Goal: Transaction & Acquisition: Download file/media

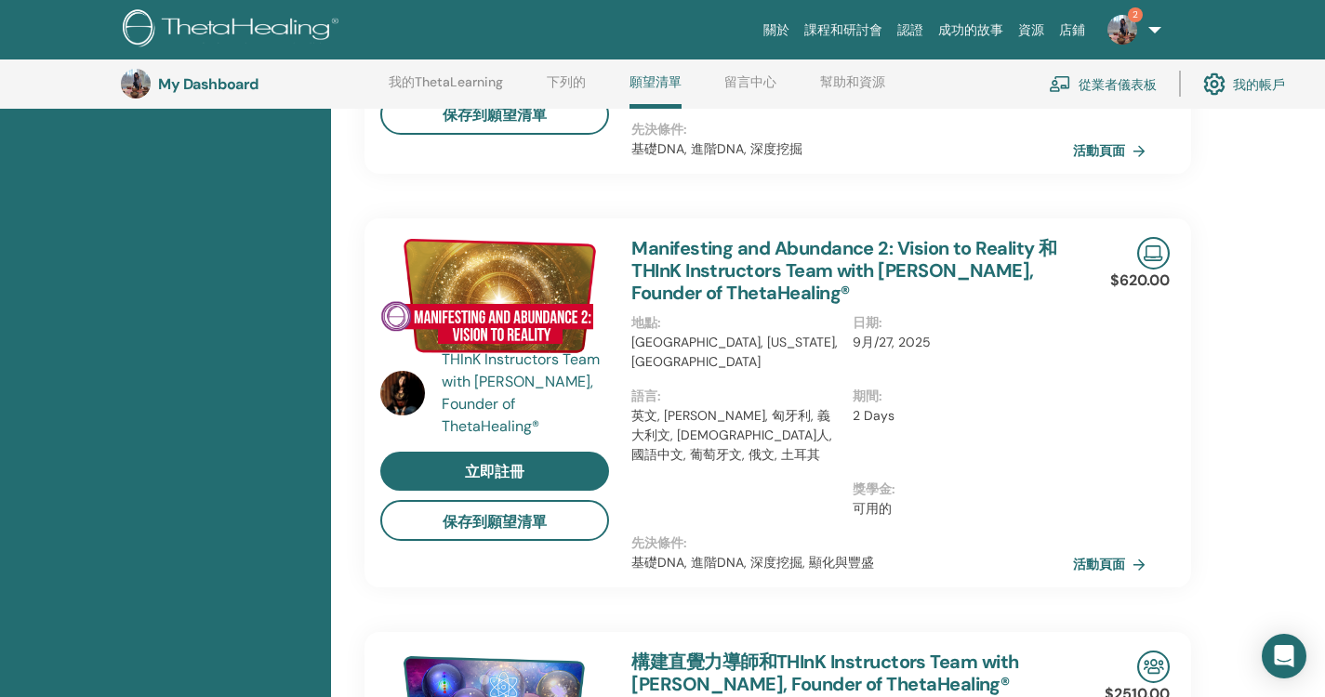
scroll to position [793, 0]
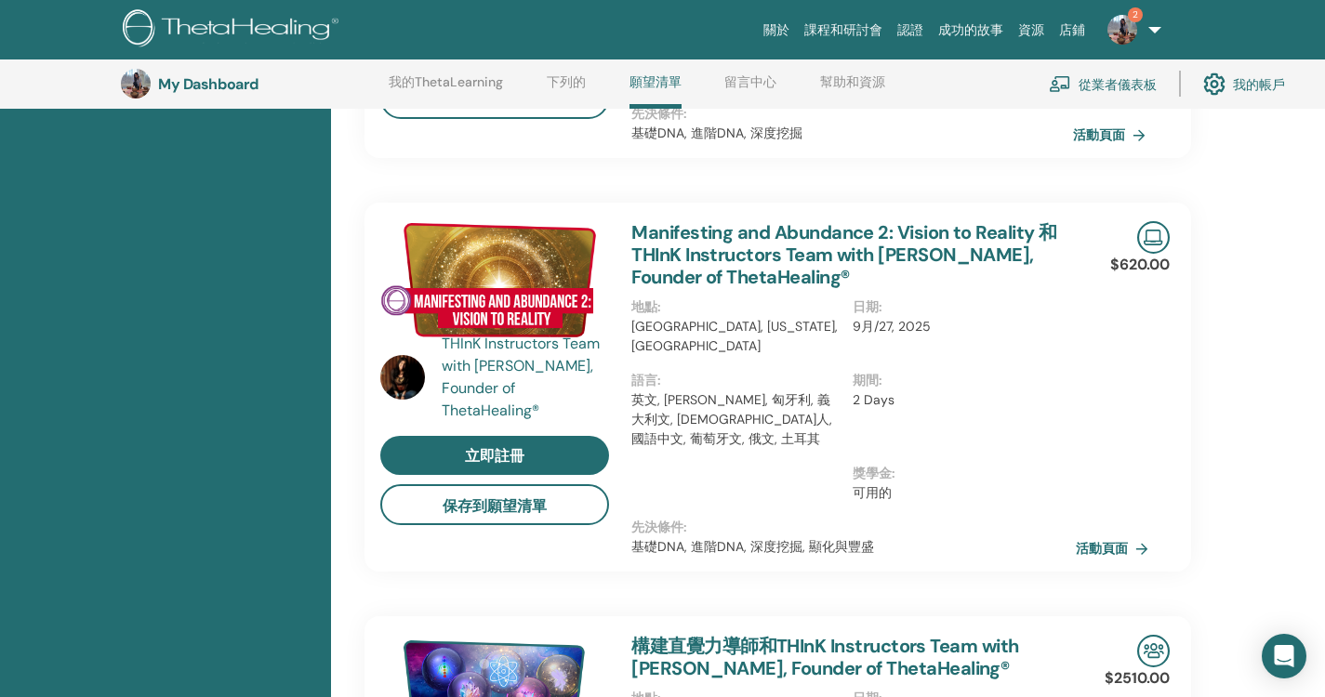
click at [1113, 541] on font "活動頁面" at bounding box center [1102, 549] width 52 height 17
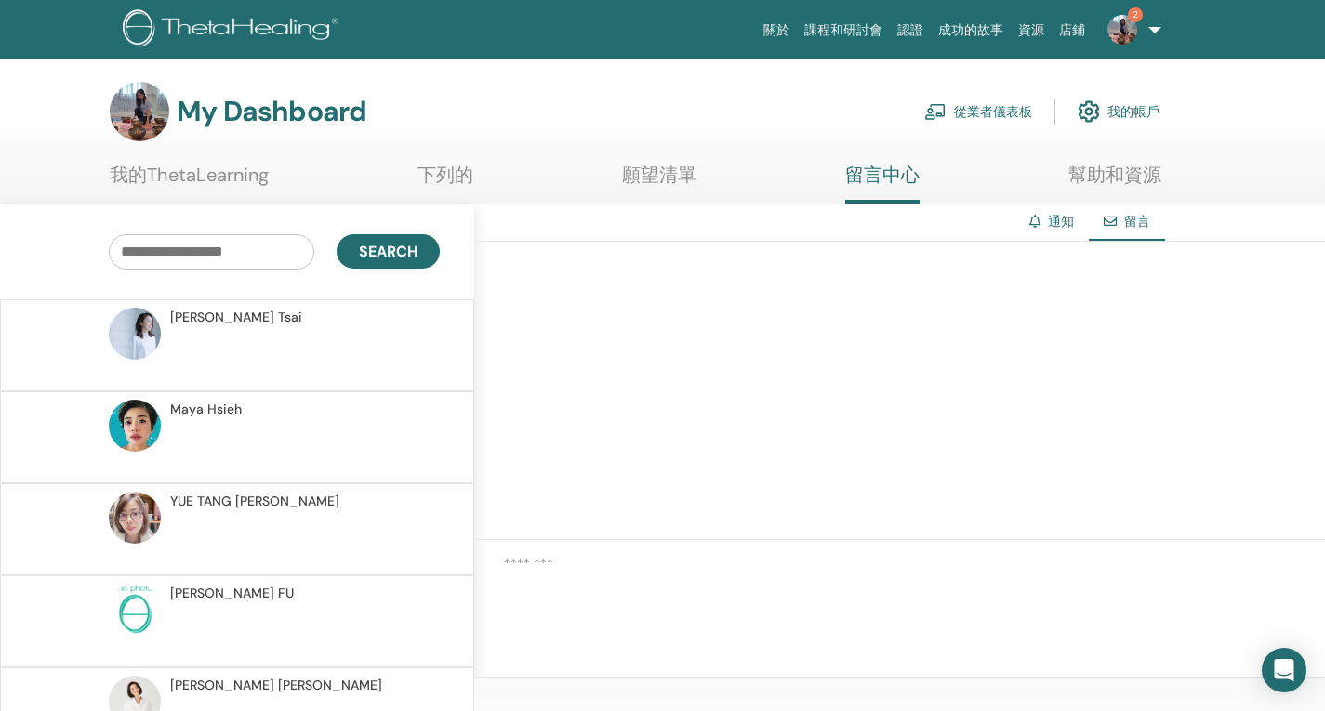
click at [207, 177] on font "我的ThetaLearning" at bounding box center [189, 175] width 159 height 24
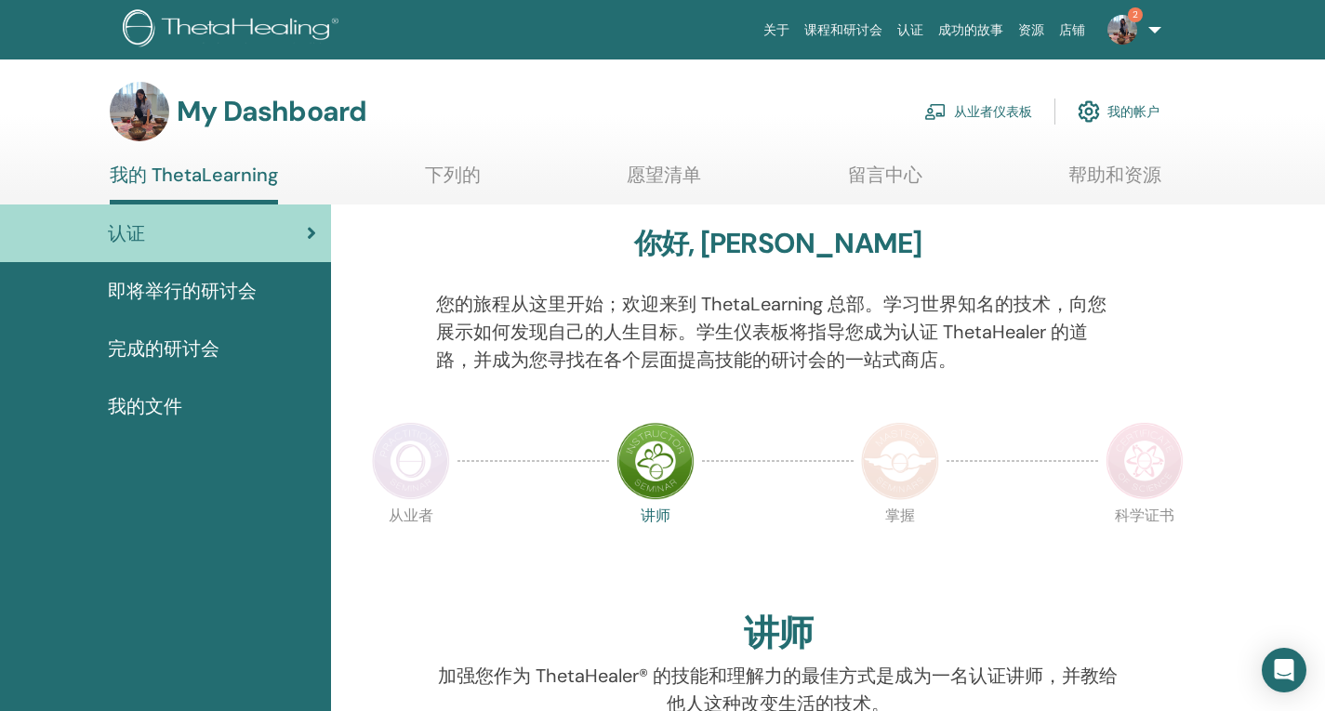
click at [1124, 26] on img at bounding box center [1122, 30] width 30 height 30
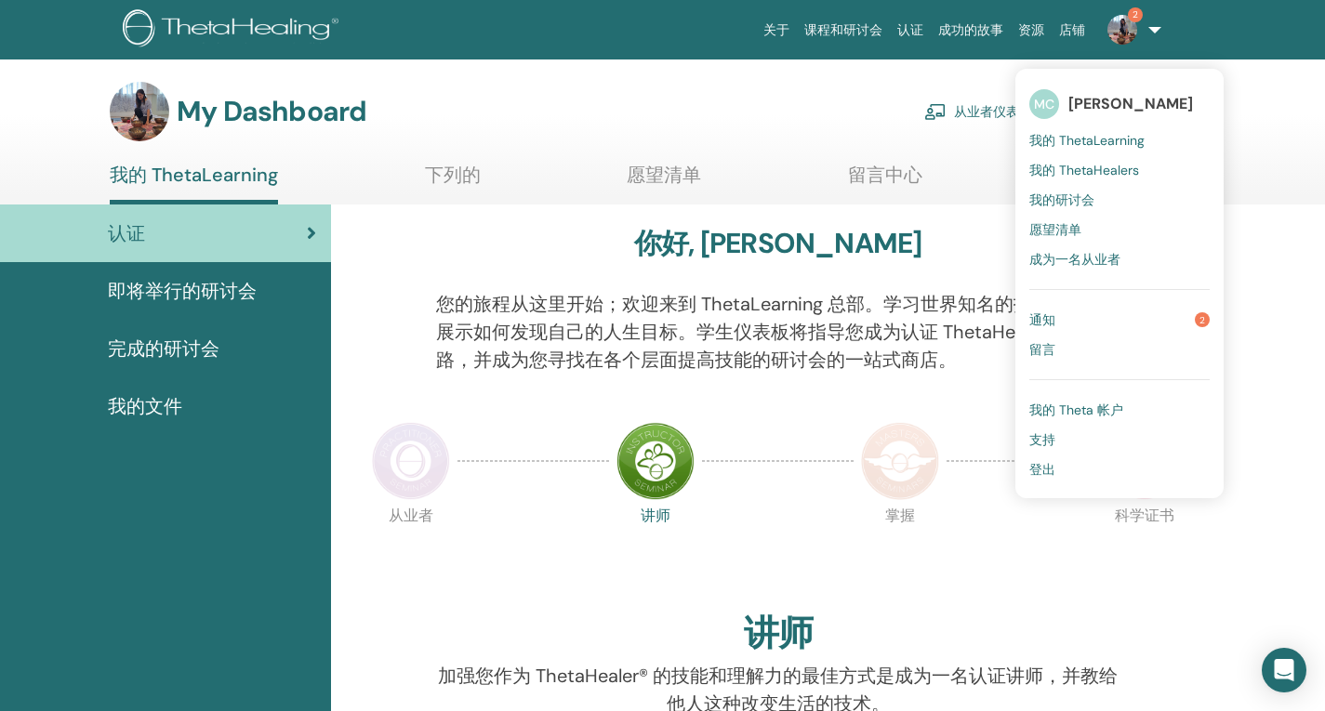
click at [1108, 316] on link "通知 2" at bounding box center [1119, 320] width 180 height 30
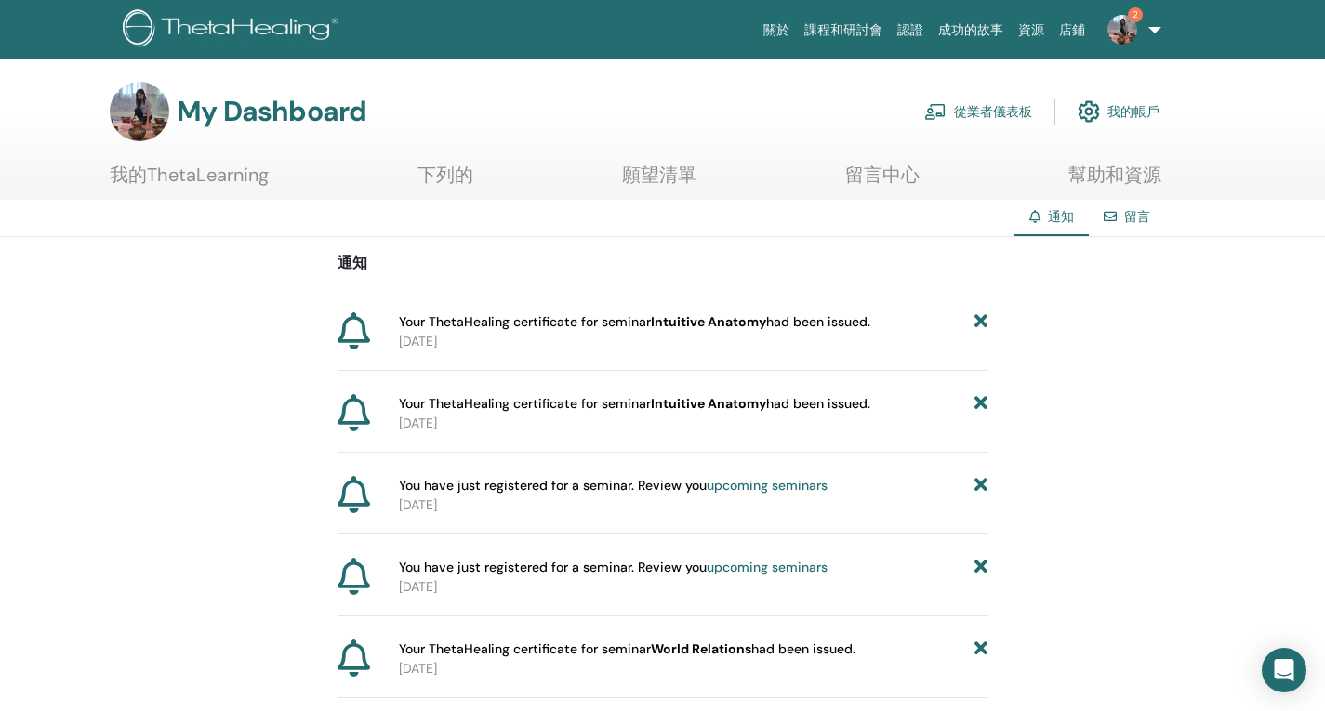
click at [889, 178] on font "留言中心" at bounding box center [882, 175] width 74 height 24
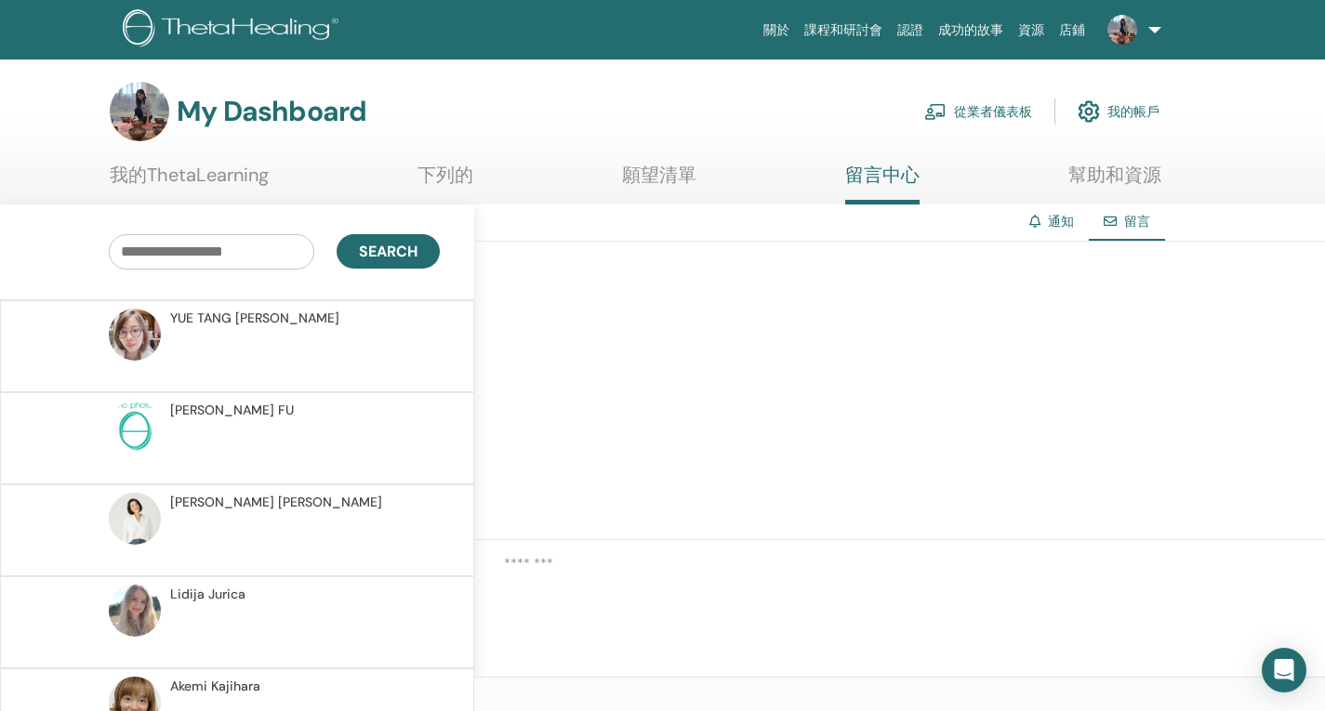
scroll to position [186, 0]
click at [305, 439] on p at bounding box center [305, 445] width 270 height 56
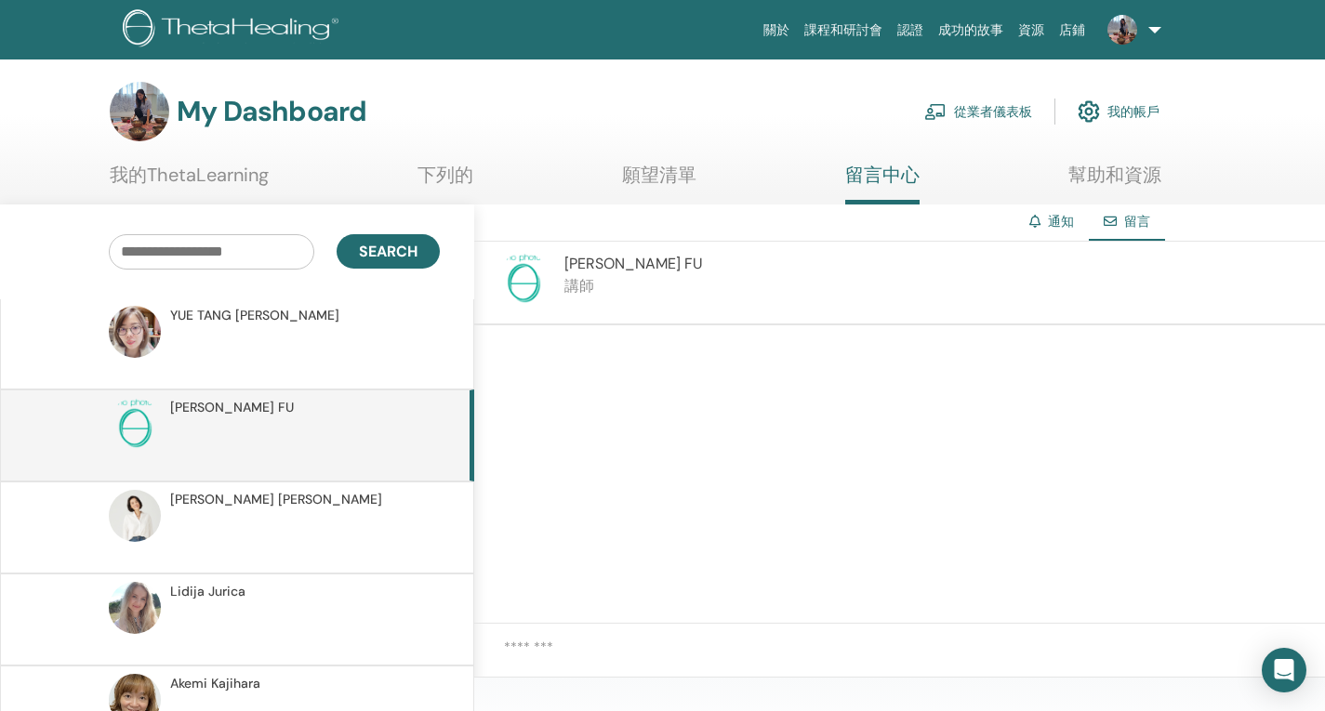
click at [595, 266] on font "YI CHIN" at bounding box center [622, 264] width 116 height 20
click at [532, 287] on img at bounding box center [523, 279] width 52 height 52
click at [136, 417] on img at bounding box center [135, 424] width 52 height 52
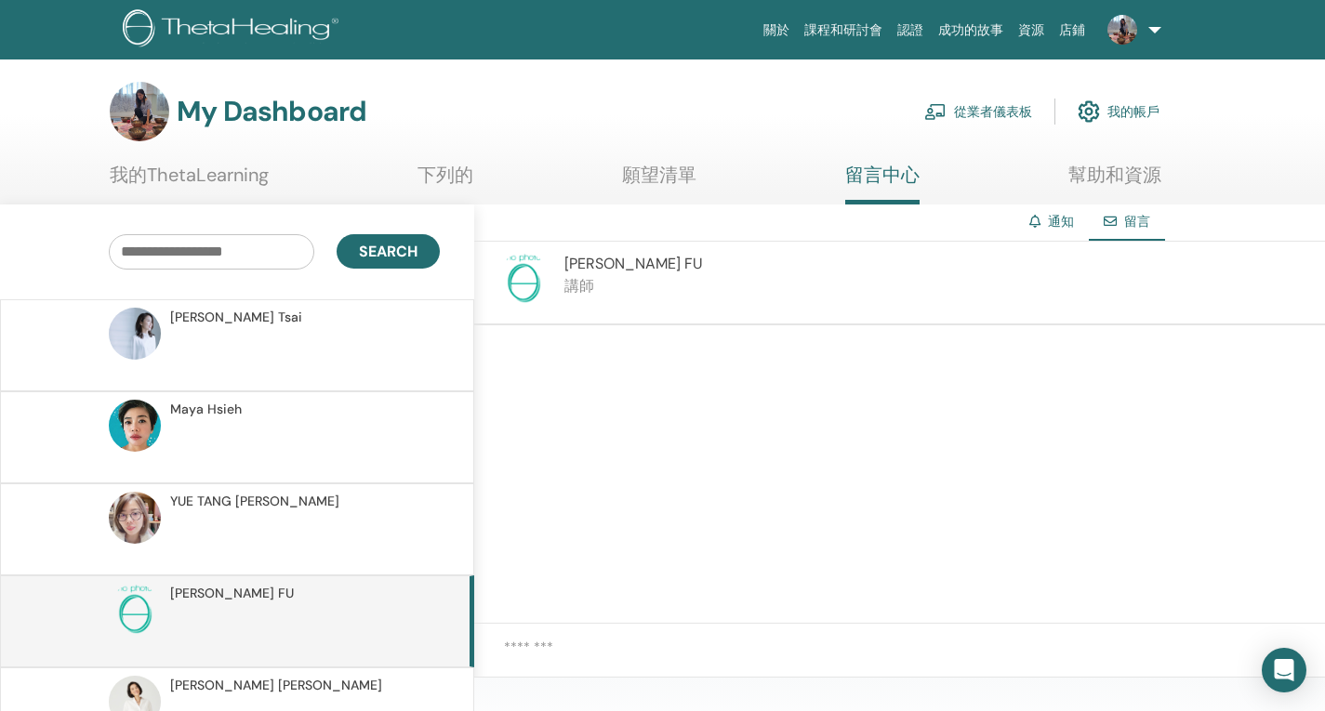
click at [605, 186] on ul "我的ThetaLearning 下列的 願望清單 留言中心 幫助和資源" at bounding box center [635, 184] width 1051 height 41
click at [678, 180] on font "願望清單" at bounding box center [659, 175] width 74 height 24
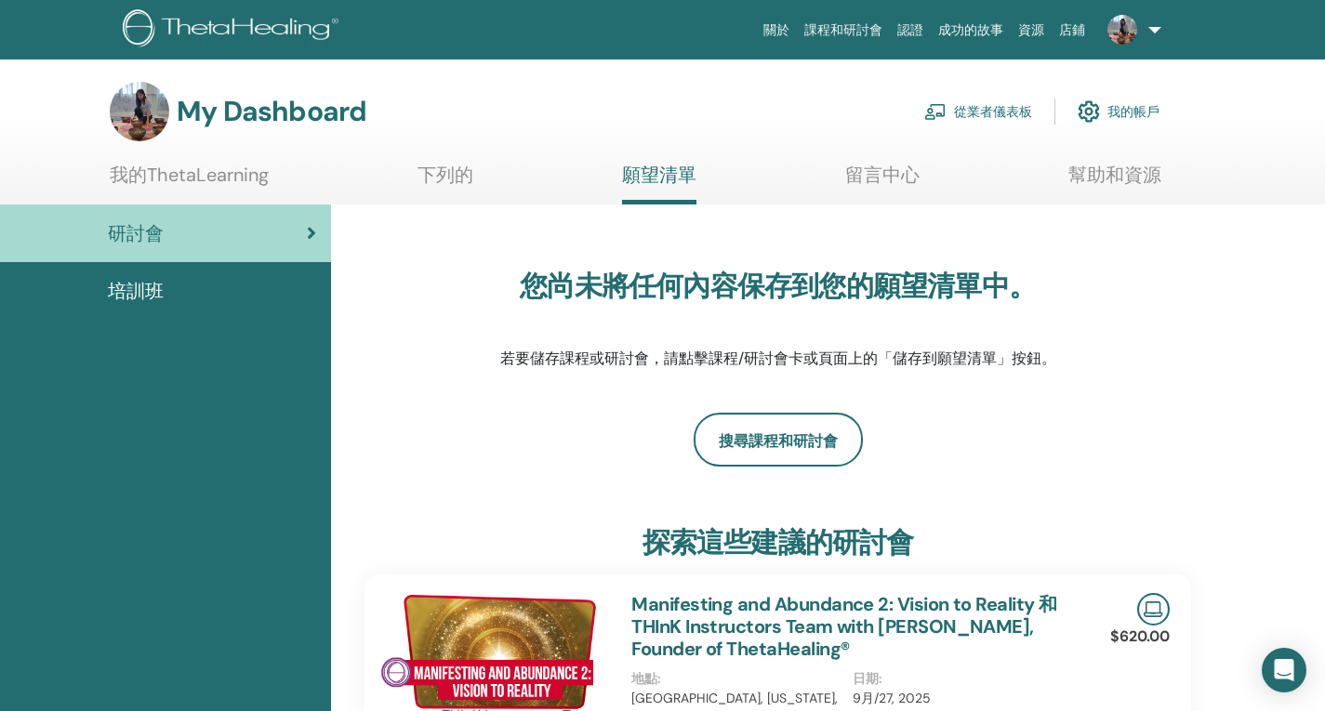
click at [177, 175] on font "我的ThetaLearning" at bounding box center [189, 175] width 159 height 24
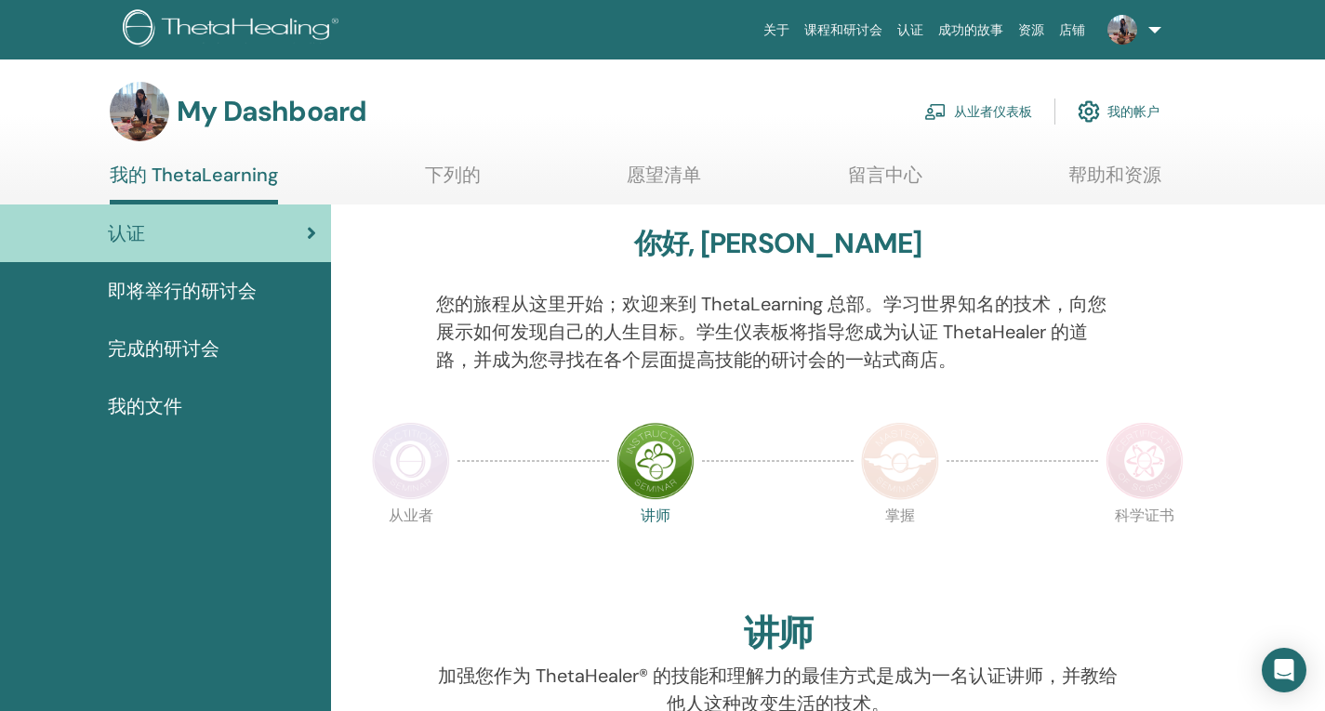
click at [153, 347] on span "完成的研讨会" at bounding box center [164, 349] width 112 height 28
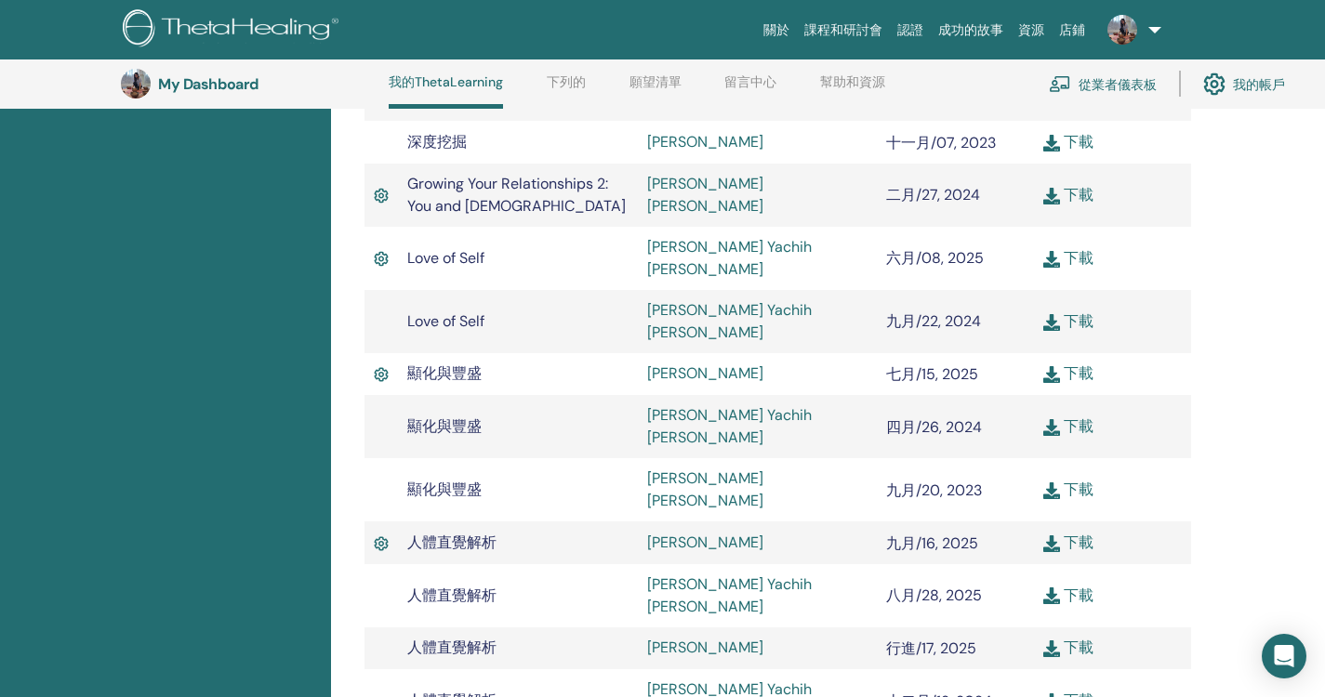
scroll to position [979, 0]
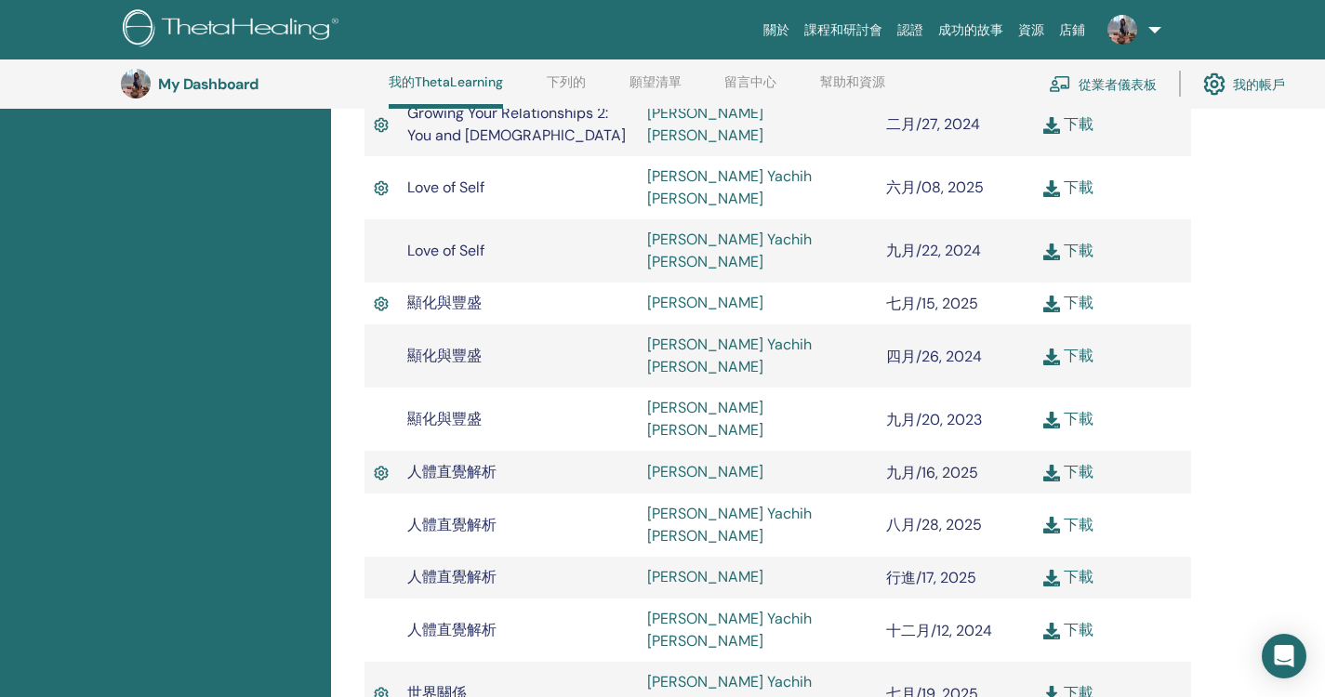
click at [912, 568] on font "行進/17, 2025" at bounding box center [931, 578] width 90 height 20
click at [1087, 567] on font "下載" at bounding box center [1078, 577] width 30 height 20
click at [1218, 218] on div "完成的研討會 您可以在下面找到您已完成的研討會。如果您發現缺少研討會，請使用聊天框告知我們，以便我們將其添加到您的個人資料中。包括研討會、日期和講師姓名。 再…" at bounding box center [828, 346] width 994 height 2143
